Goal: Information Seeking & Learning: Learn about a topic

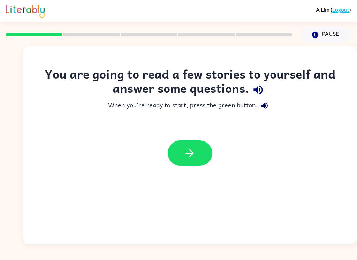
click at [349, 163] on div at bounding box center [190, 153] width 334 height 39
click at [202, 154] on button "button" at bounding box center [189, 153] width 45 height 25
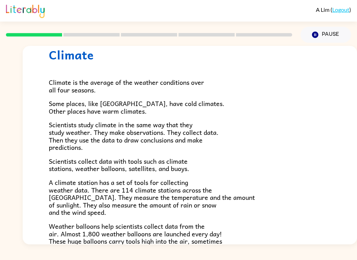
scroll to position [32, 0]
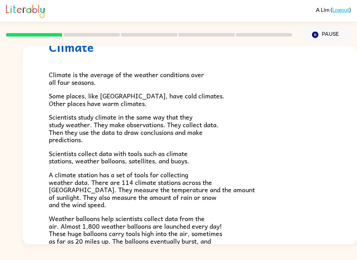
click at [353, 138] on div "Climate Climate is the average of the weather conditions over all four seasons.…" at bounding box center [190, 193] width 334 height 358
click at [353, 188] on div "Climate Climate is the average of the weather conditions over all four seasons.…" at bounding box center [190, 193] width 334 height 358
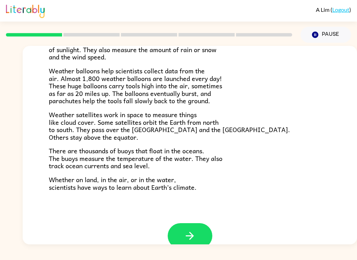
scroll to position [180, 0]
click at [198, 233] on button "button" at bounding box center [189, 236] width 45 height 25
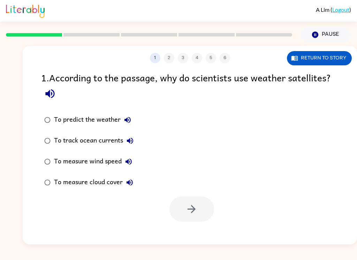
click at [262, 257] on div "A Lim ( Logout ) Pause Pause 1 2 3 4 5 6 Return to story 1 . According to the p…" at bounding box center [178, 130] width 357 height 260
click at [332, 60] on button "Return to story" at bounding box center [319, 58] width 65 height 14
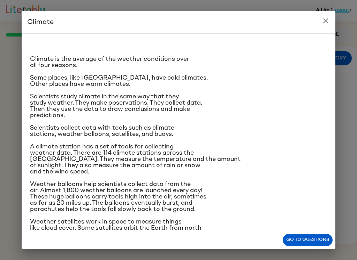
click at [319, 237] on button "Go to questions" at bounding box center [307, 240] width 50 height 12
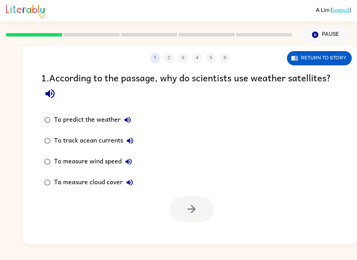
click at [339, 63] on button "Return to story" at bounding box center [319, 58] width 65 height 14
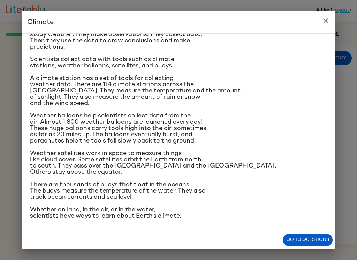
scroll to position [92, 0]
click at [317, 240] on button "Go to questions" at bounding box center [307, 240] width 50 height 12
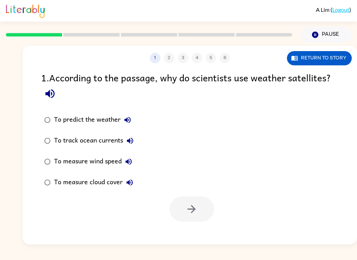
click at [127, 115] on button "To predict the weather" at bounding box center [127, 120] width 14 height 14
click at [128, 144] on icon "button" at bounding box center [130, 141] width 8 height 8
click at [129, 162] on icon "button" at bounding box center [128, 162] width 8 height 8
click at [134, 165] on button "To measure wind speed" at bounding box center [129, 162] width 14 height 14
click at [134, 164] on button "To measure wind speed" at bounding box center [129, 162] width 14 height 14
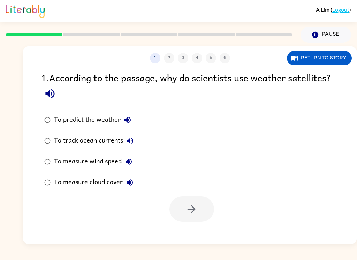
click at [132, 184] on icon "button" at bounding box center [129, 183] width 8 height 8
click at [122, 162] on button "To measure wind speed" at bounding box center [129, 162] width 14 height 14
click at [131, 144] on icon "button" at bounding box center [130, 141] width 8 height 8
click at [124, 122] on icon "button" at bounding box center [127, 120] width 8 height 8
click at [40, 115] on label "To predict the weather" at bounding box center [88, 120] width 103 height 21
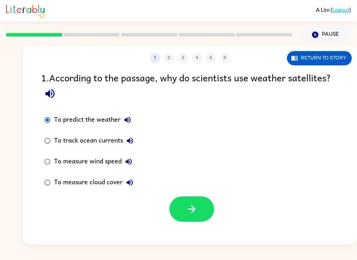
click at [185, 220] on button "button" at bounding box center [191, 209] width 45 height 25
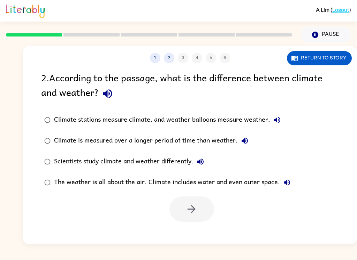
click at [275, 127] on button "Climate stations measure climate, and weather balloons measure weather." at bounding box center [277, 120] width 14 height 14
click at [291, 179] on button "The weather is all about the air. Climate includes water and even outer space." at bounding box center [287, 183] width 14 height 14
click at [277, 118] on icon "button" at bounding box center [277, 120] width 8 height 8
click at [278, 122] on icon "button" at bounding box center [277, 120] width 6 height 6
click at [282, 124] on button "Climate stations measure climate, and weather balloons measure weather." at bounding box center [277, 120] width 14 height 14
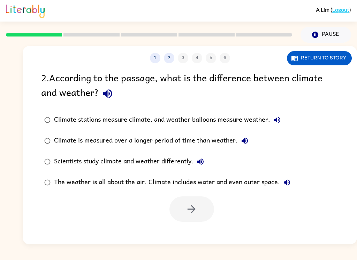
click at [290, 187] on icon "button" at bounding box center [286, 183] width 8 height 8
click at [288, 180] on icon "button" at bounding box center [286, 183] width 8 height 8
click at [200, 159] on icon "button" at bounding box center [200, 162] width 8 height 8
click at [246, 141] on icon "button" at bounding box center [244, 141] width 8 height 8
click at [33, 142] on div "2 . According to the passage, what is the difference between climate and weathe…" at bounding box center [190, 146] width 334 height 152
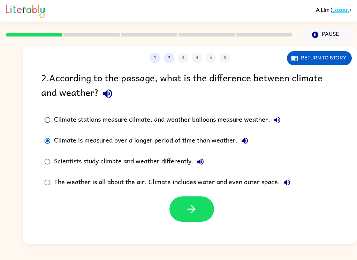
click at [200, 215] on button "button" at bounding box center [191, 209] width 45 height 25
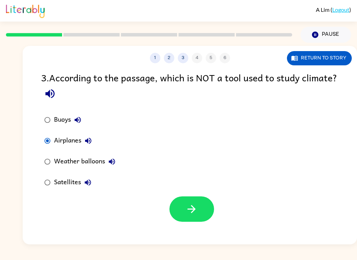
click at [198, 220] on button "button" at bounding box center [191, 209] width 45 height 25
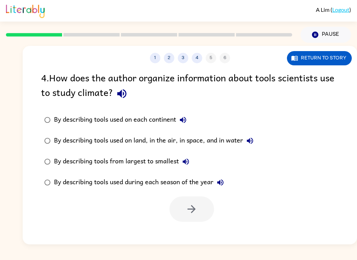
click at [61, 141] on div "By describing tools used on land, in the air, in space, and in water" at bounding box center [155, 141] width 203 height 14
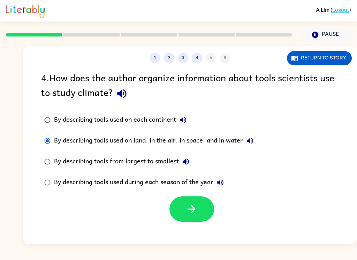
click at [187, 212] on icon "button" at bounding box center [191, 209] width 12 height 12
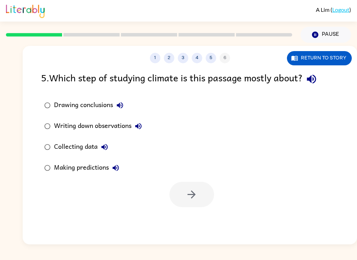
click at [42, 140] on label "Collecting data" at bounding box center [92, 147] width 111 height 21
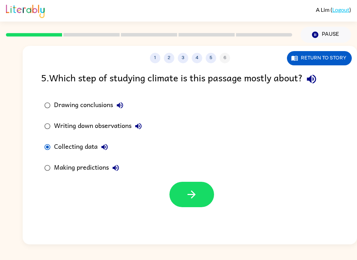
click at [185, 190] on button "button" at bounding box center [191, 194] width 45 height 25
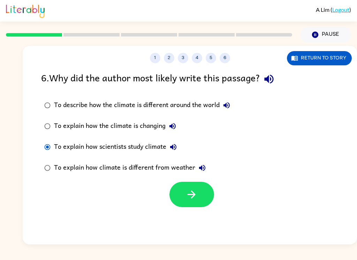
click at [201, 207] on button "button" at bounding box center [191, 194] width 45 height 25
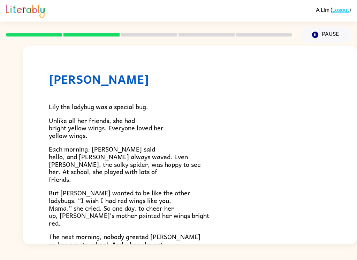
click at [173, 220] on p "But [PERSON_NAME] wanted to be like the other ladybugs. “I wish I had red wings…" at bounding box center [190, 208] width 282 height 38
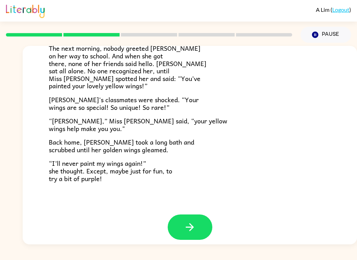
scroll to position [188, 0]
click at [191, 222] on icon "button" at bounding box center [189, 228] width 12 height 12
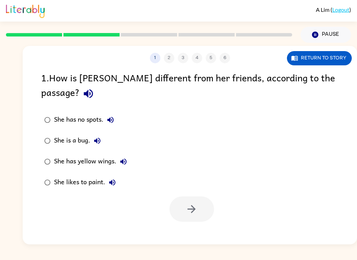
scroll to position [0, 0]
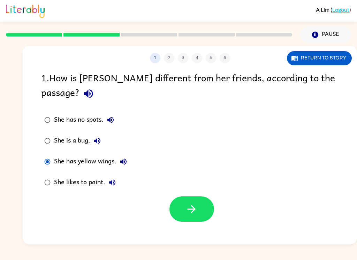
click at [196, 197] on button "button" at bounding box center [191, 209] width 45 height 25
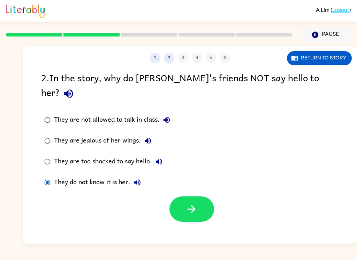
click at [49, 178] on label "They do not know it is her." at bounding box center [107, 182] width 140 height 21
click at [197, 203] on button "button" at bounding box center [191, 209] width 45 height 25
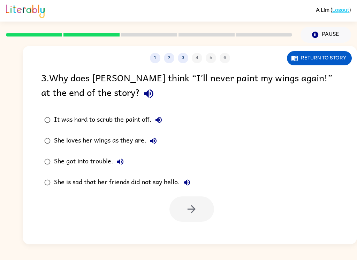
click at [112, 139] on div "She loves her wings as they are." at bounding box center [107, 141] width 106 height 14
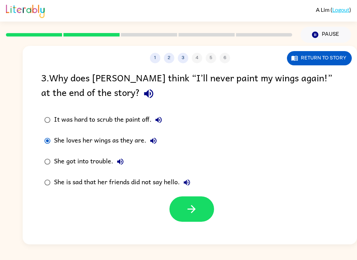
click at [178, 220] on button "button" at bounding box center [191, 209] width 45 height 25
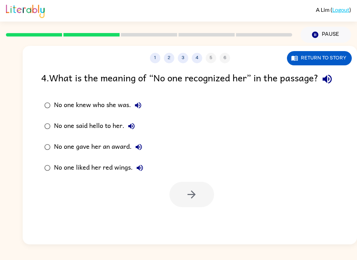
click at [100, 112] on div "No one knew who she was." at bounding box center [99, 106] width 91 height 14
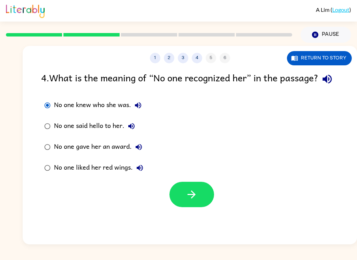
click at [183, 207] on button "button" at bounding box center [191, 194] width 45 height 25
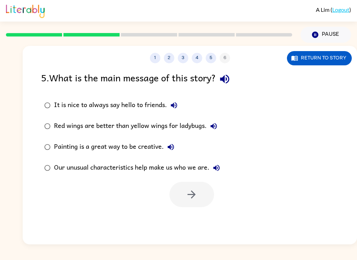
click at [119, 252] on div "A Lim ( Logout ) Pause Pause 1 2 3 4 5 6 Return to story 5 . What is the main m…" at bounding box center [178, 130] width 357 height 260
click at [121, 178] on label "Our unusual characteristics help make us who we are." at bounding box center [131, 168] width 189 height 21
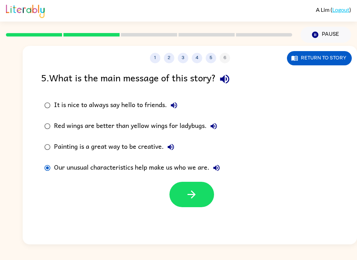
click at [124, 174] on div "Our unusual characteristics help make us who we are." at bounding box center [138, 168] width 169 height 14
click at [181, 191] on button "button" at bounding box center [191, 194] width 45 height 25
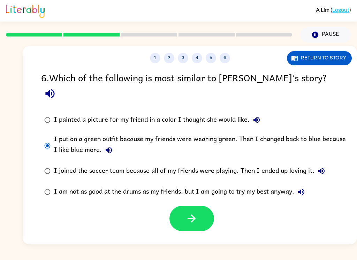
click at [195, 213] on icon "button" at bounding box center [191, 219] width 12 height 12
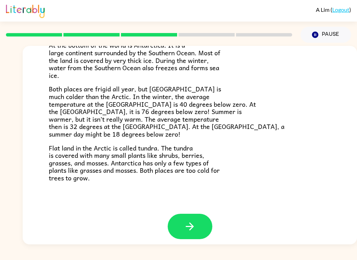
scroll to position [141, 0]
click at [193, 232] on button "button" at bounding box center [189, 226] width 45 height 25
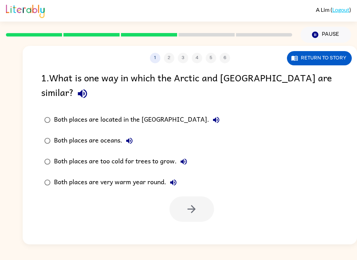
scroll to position [0, 0]
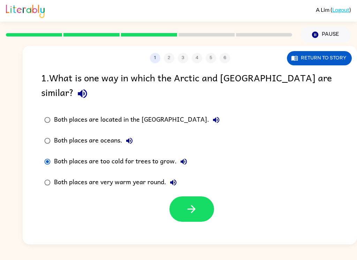
click at [201, 214] on div "1 2 3 4 5 6 Return to story 1 . What is one way in which the Arctic and [GEOGRA…" at bounding box center [190, 145] width 334 height 199
click at [191, 207] on button "button" at bounding box center [191, 209] width 45 height 25
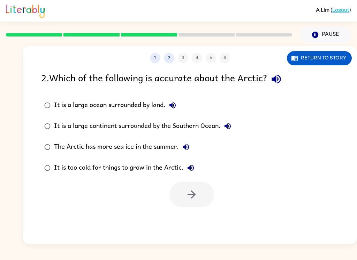
click at [141, 103] on div "It is a large ocean surrounded by land." at bounding box center [116, 106] width 125 height 14
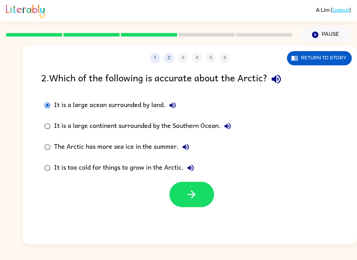
click at [189, 198] on icon "button" at bounding box center [191, 195] width 12 height 12
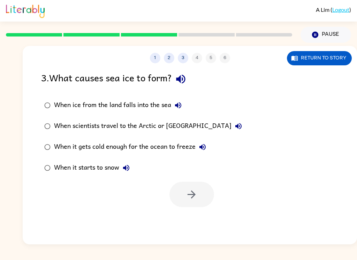
click at [166, 151] on div "When it gets cold enough for the ocean to freeze" at bounding box center [131, 147] width 155 height 14
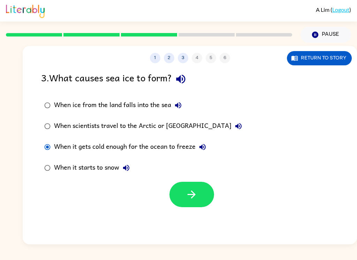
click at [191, 202] on button "button" at bounding box center [191, 194] width 45 height 25
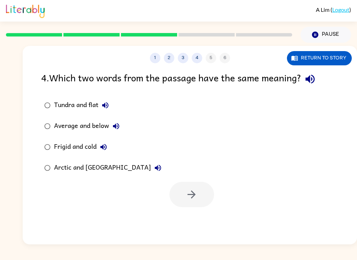
click at [87, 152] on div "Frigid and cold" at bounding box center [82, 147] width 56 height 14
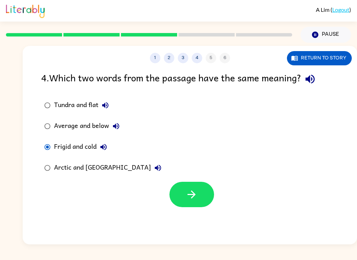
click at [195, 202] on button "button" at bounding box center [191, 194] width 45 height 25
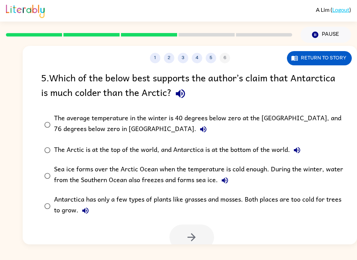
click at [34, 131] on div "5 . Which of the below best supports the author’s claim that Antarctica is much…" at bounding box center [190, 160] width 334 height 180
click at [188, 226] on button "button" at bounding box center [191, 237] width 45 height 25
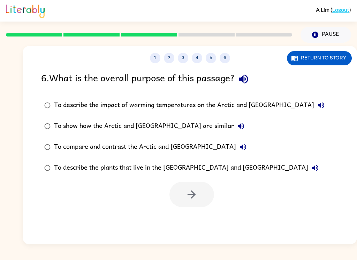
click at [45, 156] on label "To compare and contrast the Arctic and [GEOGRAPHIC_DATA]" at bounding box center [184, 147] width 294 height 21
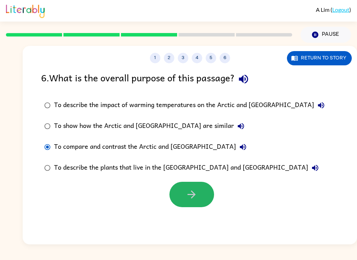
click at [183, 203] on button "button" at bounding box center [191, 194] width 45 height 25
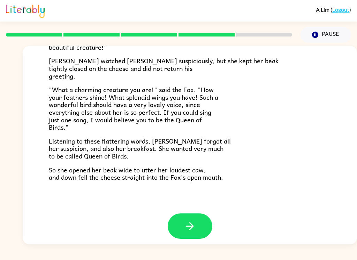
scroll to position [132, 0]
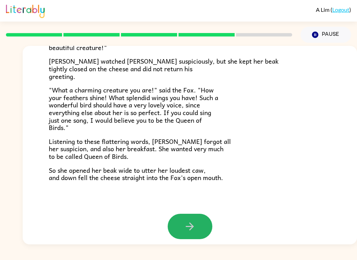
click at [198, 220] on button "button" at bounding box center [189, 226] width 45 height 25
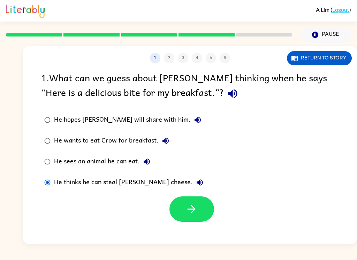
click at [196, 213] on icon "button" at bounding box center [191, 209] width 12 height 12
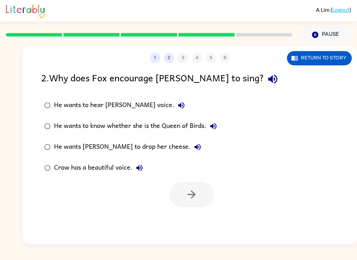
click at [97, 153] on div "He wants [PERSON_NAME] to drop her cheese." at bounding box center [129, 147] width 150 height 14
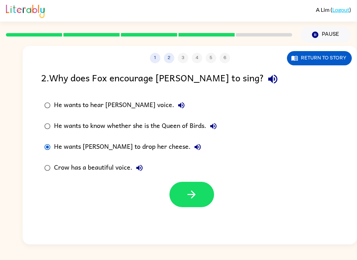
click at [198, 188] on button "button" at bounding box center [191, 194] width 45 height 25
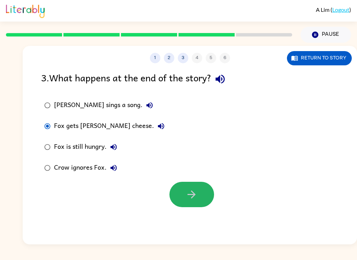
click at [203, 201] on button "button" at bounding box center [191, 194] width 45 height 25
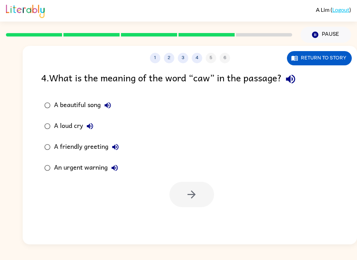
click at [86, 127] on icon "button" at bounding box center [90, 126] width 8 height 8
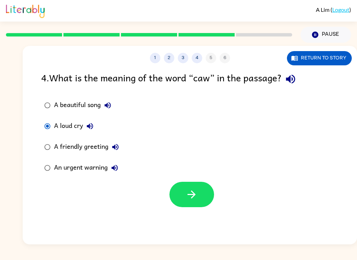
click at [186, 188] on button "button" at bounding box center [191, 194] width 45 height 25
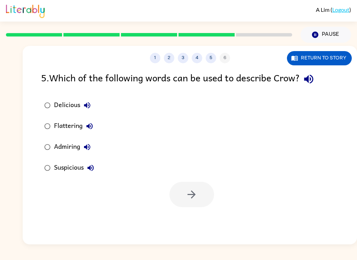
click at [86, 147] on icon "button" at bounding box center [87, 147] width 6 height 6
click at [60, 170] on div "Suspicious" at bounding box center [76, 168] width 44 height 14
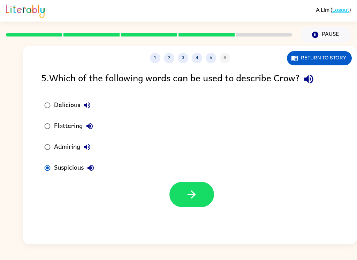
click at [210, 204] on button "button" at bounding box center [191, 194] width 45 height 25
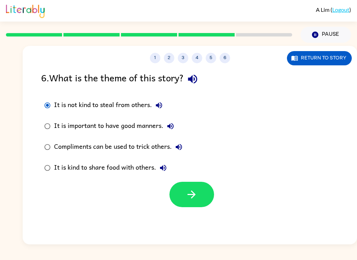
click at [188, 193] on icon "button" at bounding box center [191, 195] width 12 height 12
